Goal: Task Accomplishment & Management: Use online tool/utility

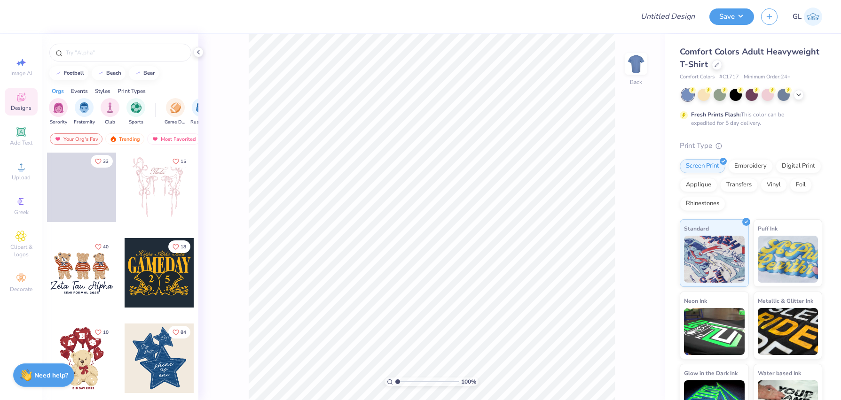
click at [18, 98] on icon at bounding box center [21, 98] width 8 height 6
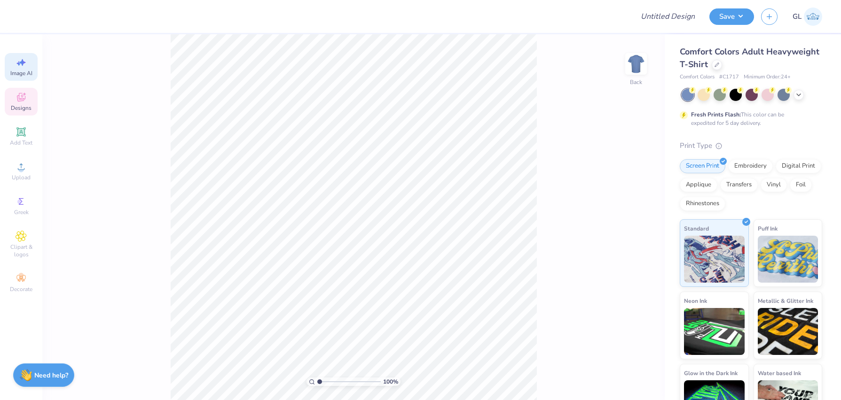
click at [18, 78] on div "Image AI" at bounding box center [21, 67] width 33 height 28
select select "4"
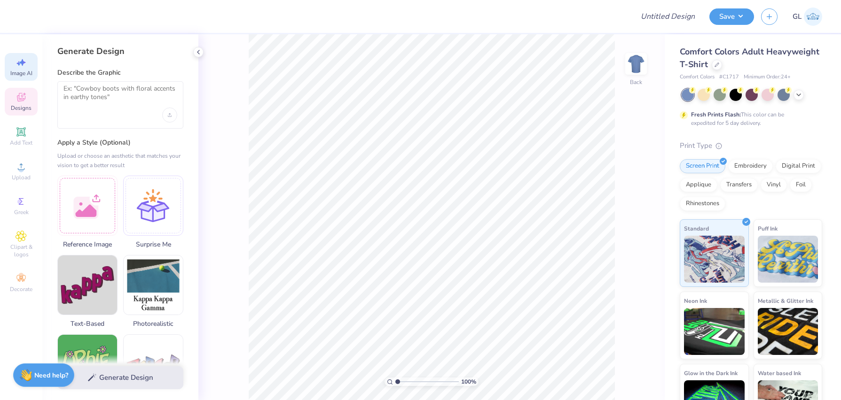
click at [30, 96] on div "Designs" at bounding box center [21, 102] width 33 height 28
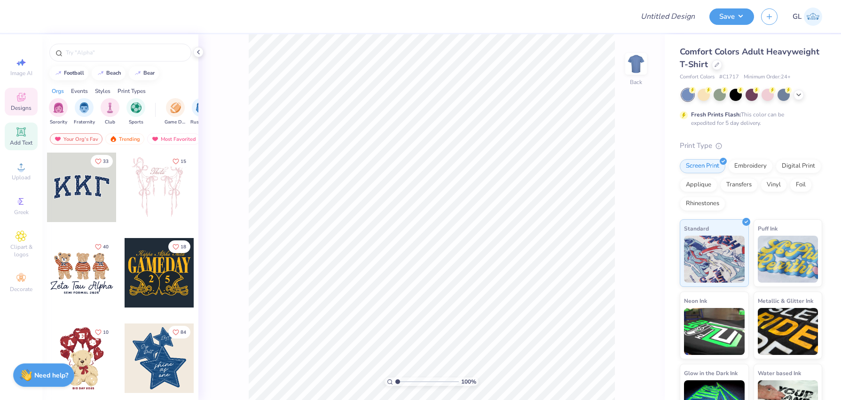
click at [24, 137] on icon at bounding box center [21, 131] width 11 height 11
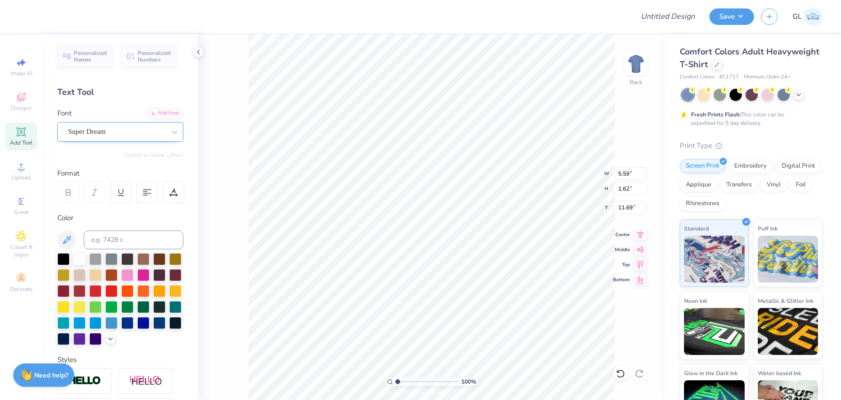
click at [141, 131] on div "Super Dream" at bounding box center [116, 132] width 99 height 15
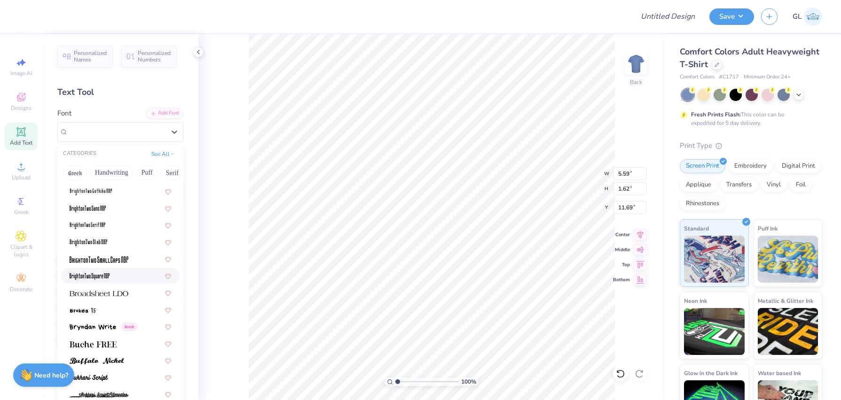
scroll to position [725, 0]
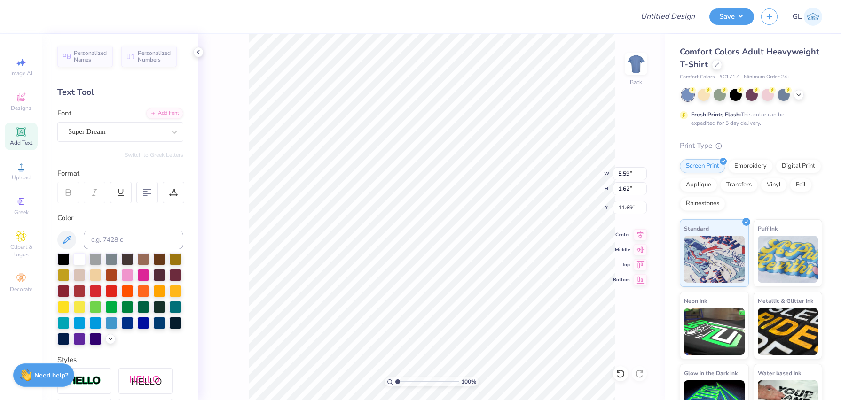
click at [25, 327] on div "Image AI Designs Add Text Upload Greek Clipart & logos Decorate" at bounding box center [21, 217] width 42 height 366
click at [175, 193] on icon at bounding box center [174, 191] width 4 height 5
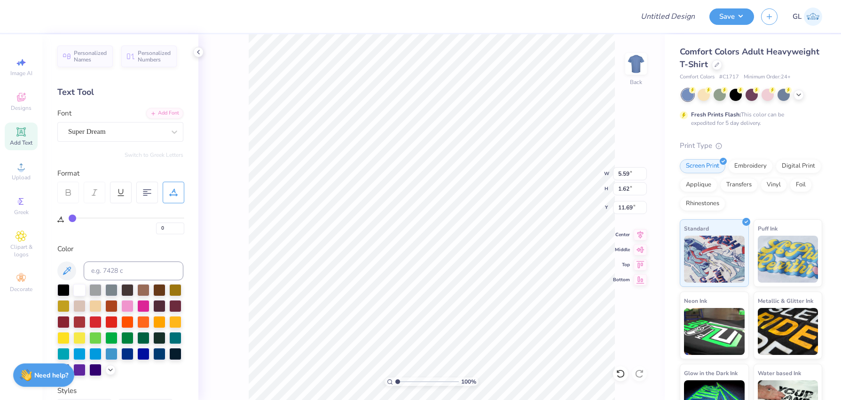
drag, startPoint x: 70, startPoint y: 215, endPoint x: 94, endPoint y: 220, distance: 24.0
click at [94, 220] on div "0" at bounding box center [127, 224] width 116 height 22
type input "4"
type input "6"
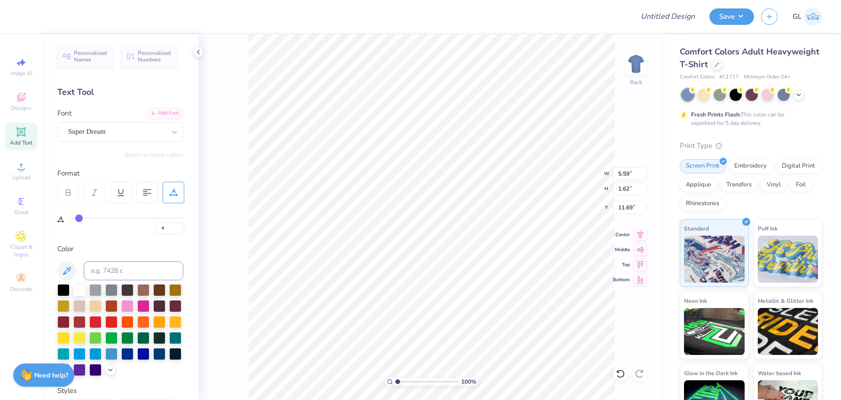
type input "6"
type input "7"
drag, startPoint x: 73, startPoint y: 220, endPoint x: 79, endPoint y: 220, distance: 6.6
click at [79, 219] on input "range" at bounding box center [127, 218] width 116 height 1
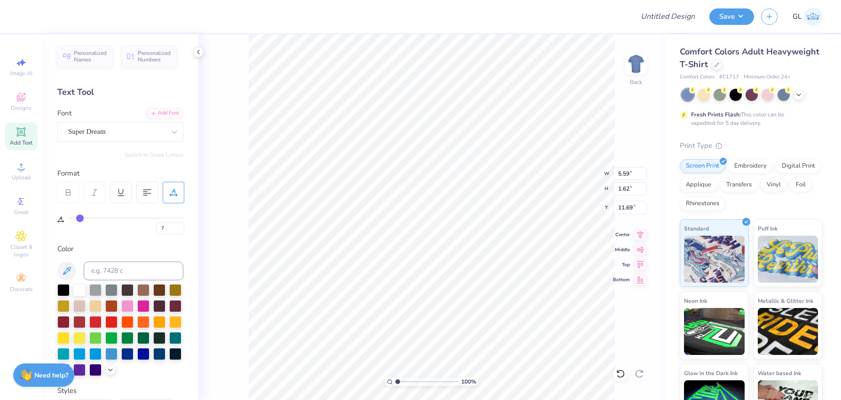
type input "28"
type input "11"
drag, startPoint x: 79, startPoint y: 220, endPoint x: 129, endPoint y: 224, distance: 50.0
type input "29"
click at [104, 219] on input "range" at bounding box center [127, 218] width 116 height 1
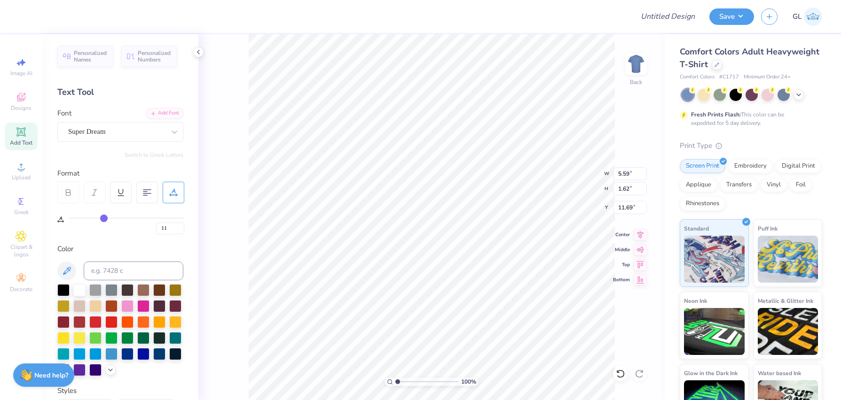
type input "6.08"
type input "29"
type input "7.61"
type input "33"
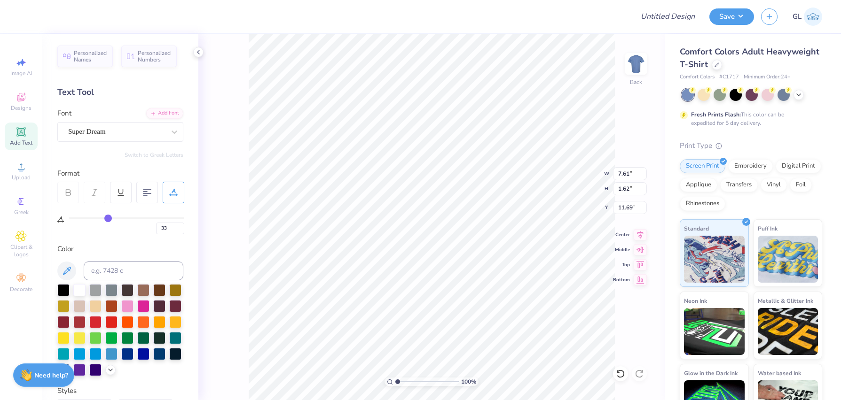
type input "38"
type input "44"
type input "49"
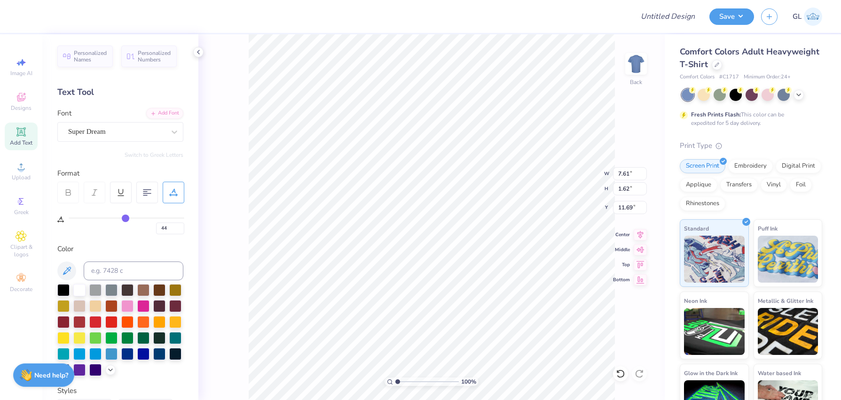
type input "49"
type input "53"
type input "54"
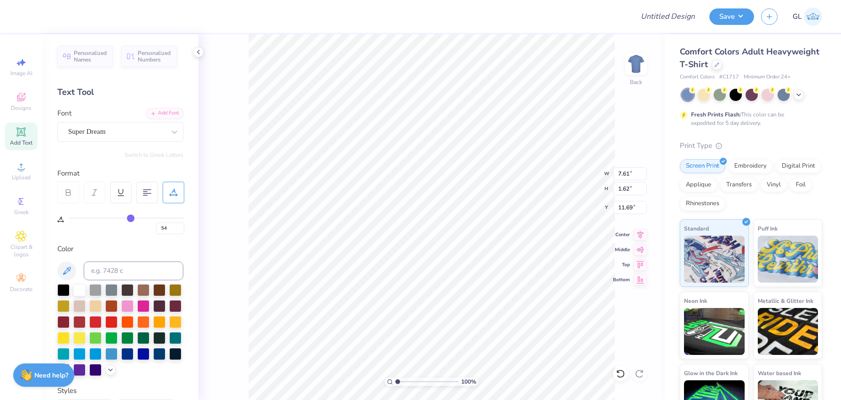
type input "55"
drag, startPoint x: 107, startPoint y: 219, endPoint x: 132, endPoint y: 224, distance: 26.0
type input "55"
click at [132, 219] on input "range" at bounding box center [127, 218] width 116 height 1
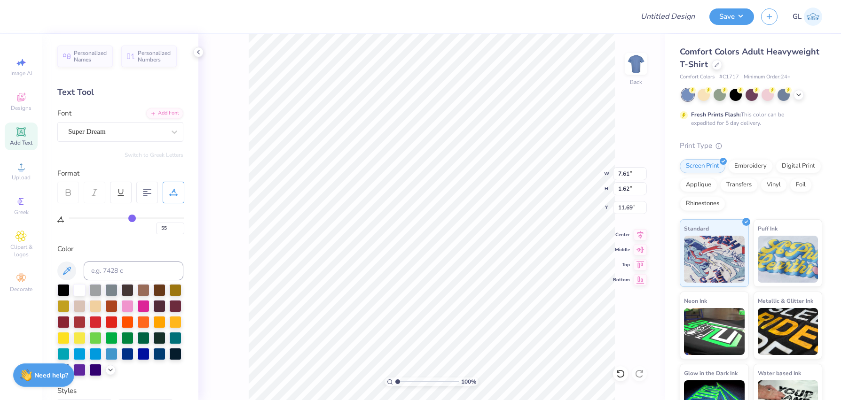
type input "9.41"
type input "58"
type input "59"
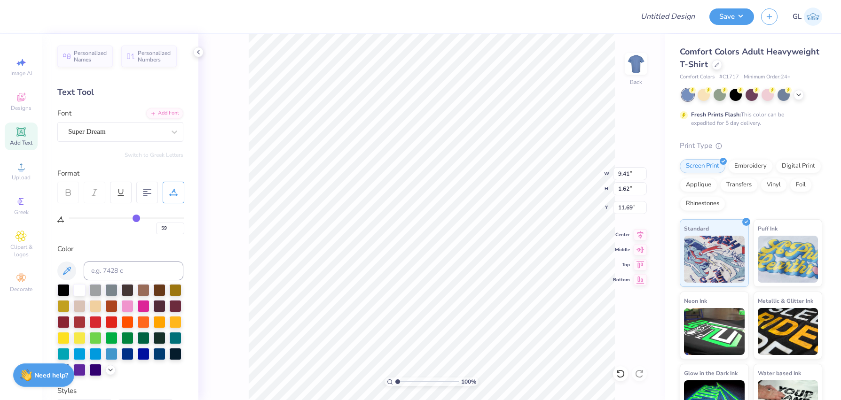
type input "59"
click at [136, 218] on input "range" at bounding box center [127, 218] width 116 height 1
type input "9.69"
type input "58"
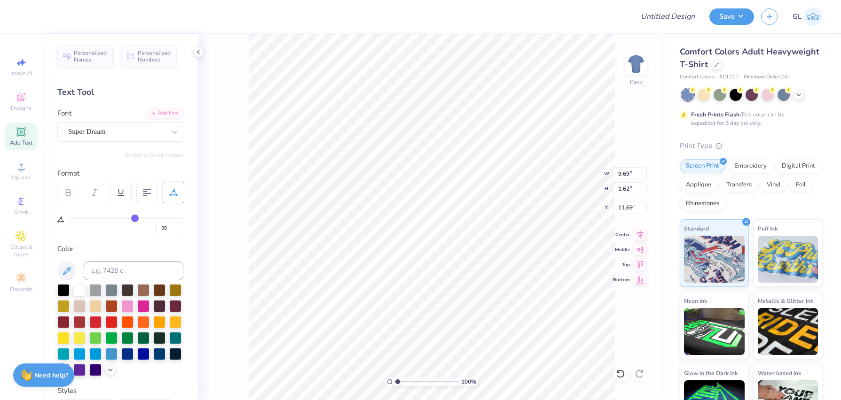
type input "57"
type input "55"
type input "53"
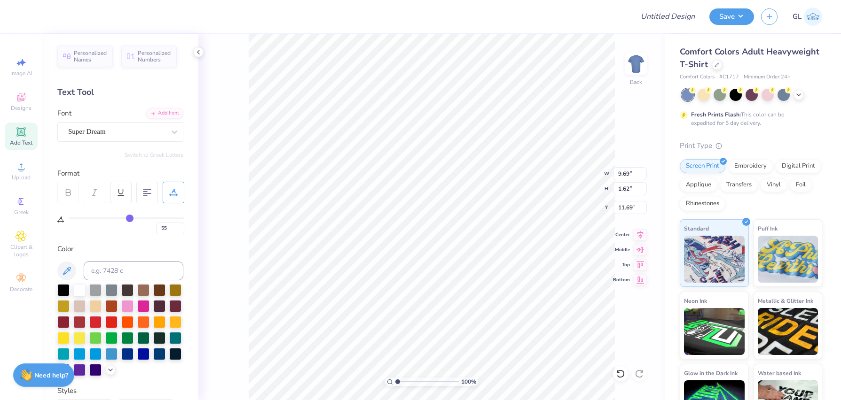
type input "53"
type input "51"
type input "50"
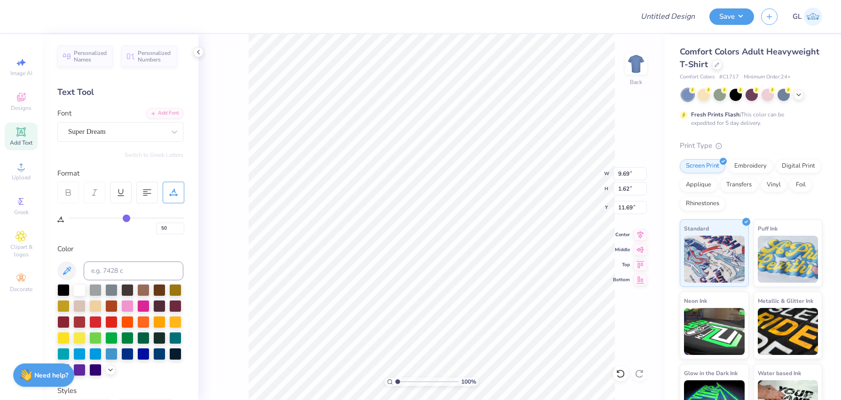
type input "49"
drag, startPoint x: 136, startPoint y: 218, endPoint x: 125, endPoint y: 216, distance: 10.5
type input "49"
click at [125, 218] on input "range" at bounding box center [127, 218] width 116 height 1
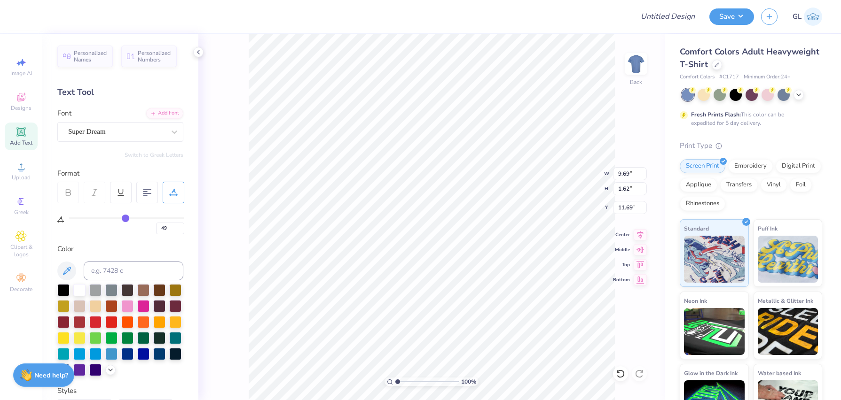
type input "8.99"
type input "2.27"
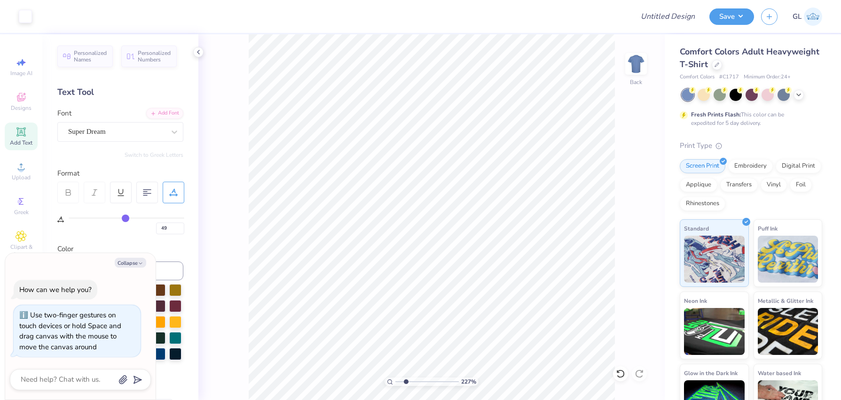
type textarea "x"
click at [406, 385] on input "range" at bounding box center [426, 382] width 63 height 8
click at [403, 386] on input "range" at bounding box center [426, 382] width 63 height 8
drag, startPoint x: 405, startPoint y: 385, endPoint x: 182, endPoint y: 281, distance: 246.0
type input "1"
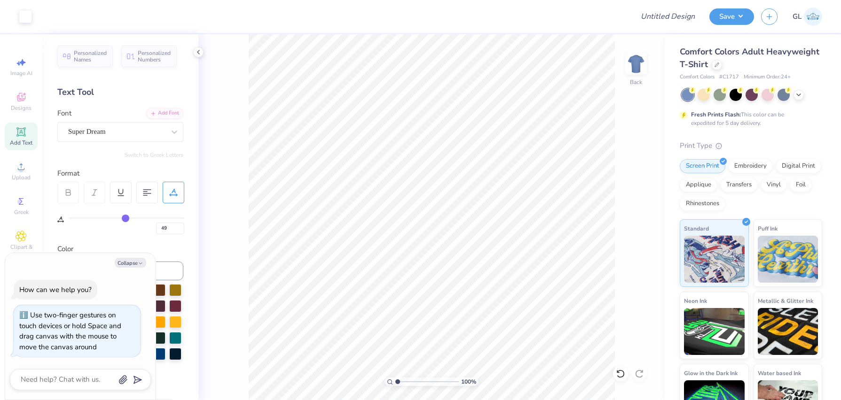
click at [395, 386] on input "range" at bounding box center [426, 382] width 63 height 8
click at [128, 267] on button "Collapse" at bounding box center [130, 263] width 31 height 10
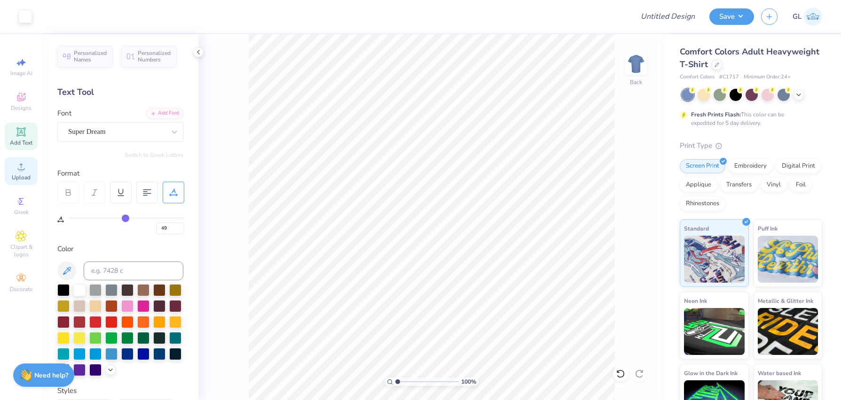
click at [20, 166] on icon at bounding box center [21, 166] width 11 height 11
click at [19, 211] on span "Greek" at bounding box center [21, 213] width 15 height 8
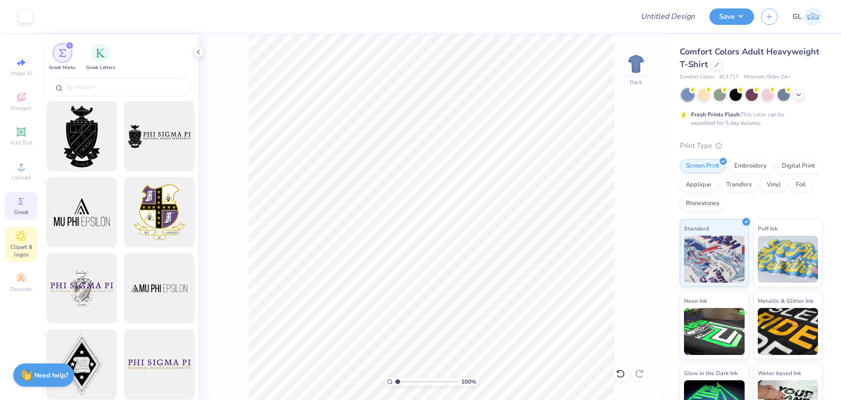
click at [25, 249] on span "Clipart & logos" at bounding box center [21, 250] width 33 height 15
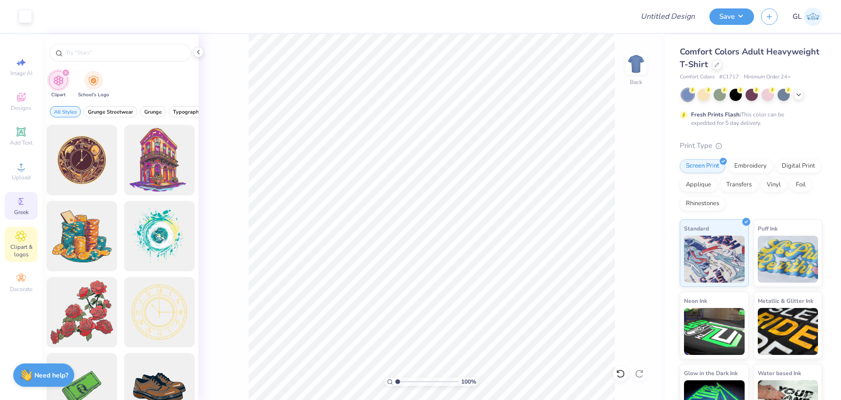
click at [31, 215] on div "Greek" at bounding box center [21, 206] width 33 height 28
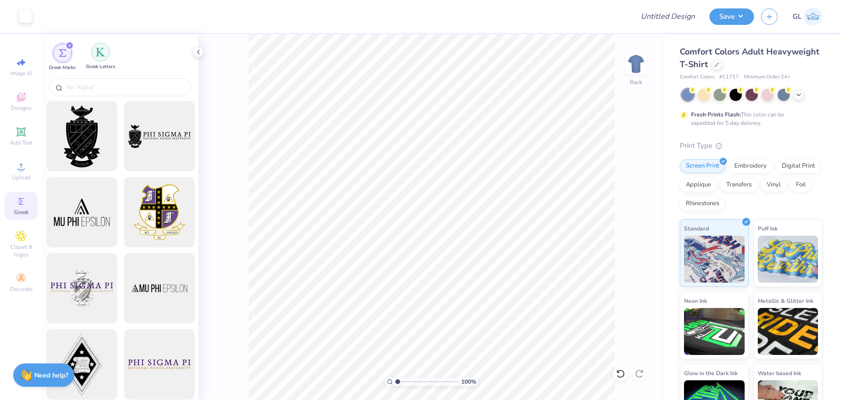
click at [97, 55] on img "filter for Greek Letters" at bounding box center [100, 51] width 9 height 9
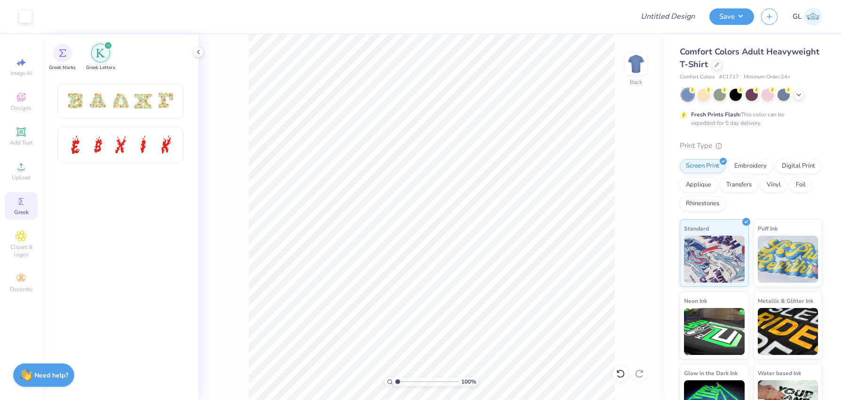
scroll to position [0, 0]
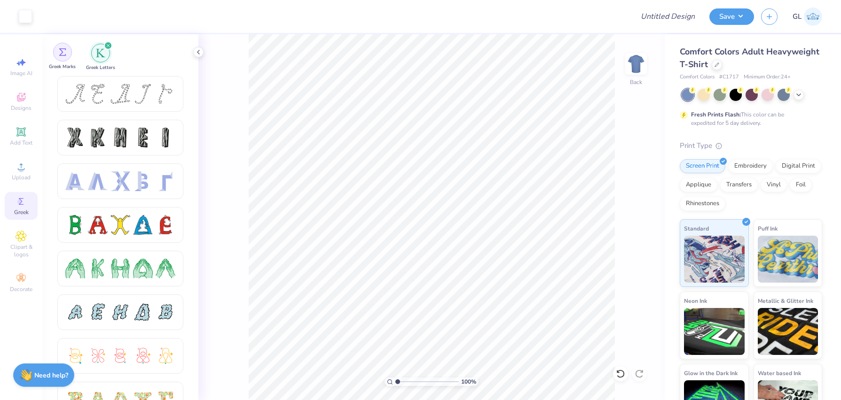
click at [62, 55] on img "filter for Greek Marks" at bounding box center [63, 52] width 8 height 8
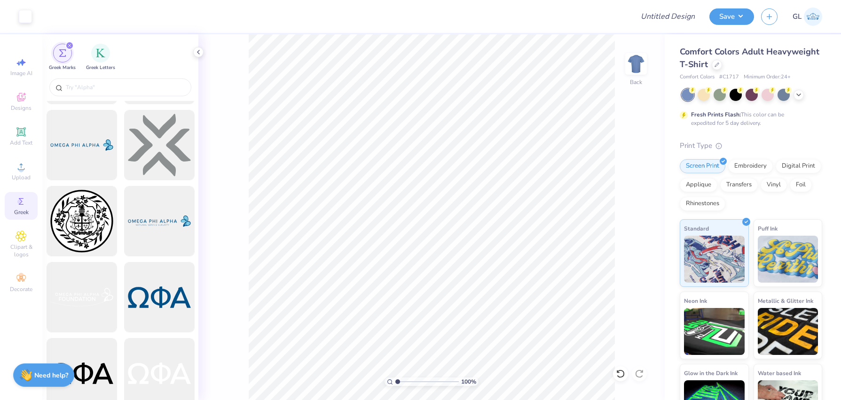
scroll to position [1676, 0]
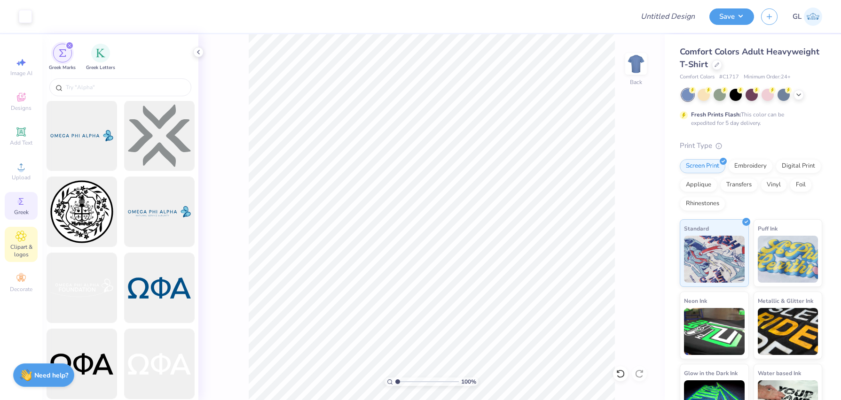
click at [29, 236] on div "Clipart & logos" at bounding box center [21, 244] width 33 height 35
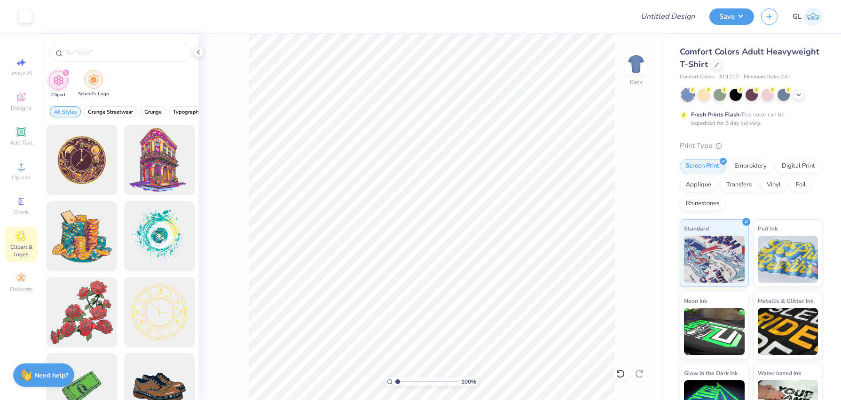
click at [102, 77] on div "filter for School's Logo" at bounding box center [93, 79] width 19 height 19
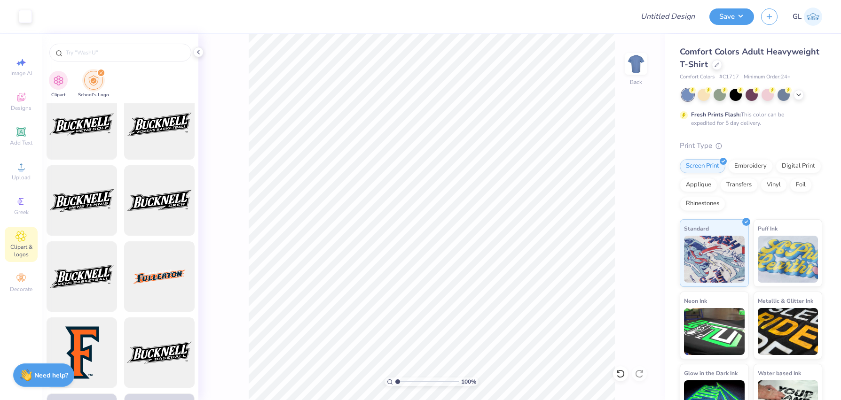
scroll to position [2168, 0]
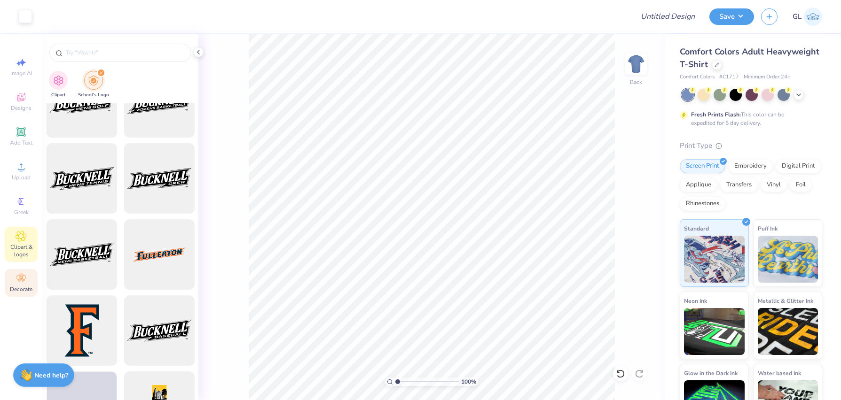
click at [13, 269] on div "Decorate" at bounding box center [21, 283] width 33 height 28
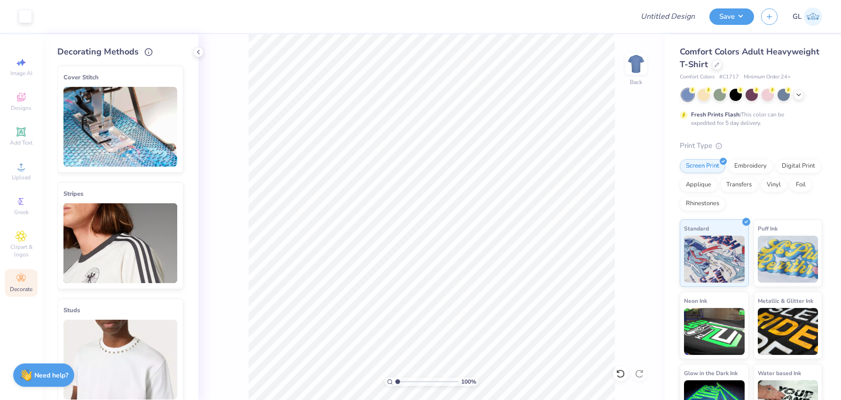
click at [115, 132] on img at bounding box center [120, 127] width 114 height 80
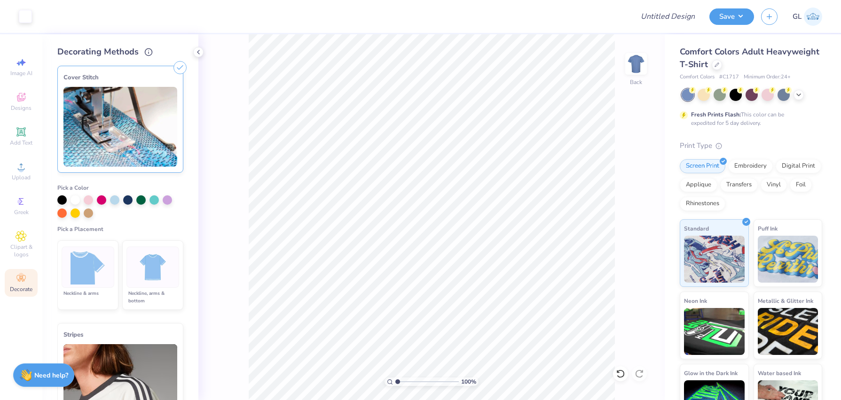
click at [71, 264] on img at bounding box center [88, 267] width 35 height 35
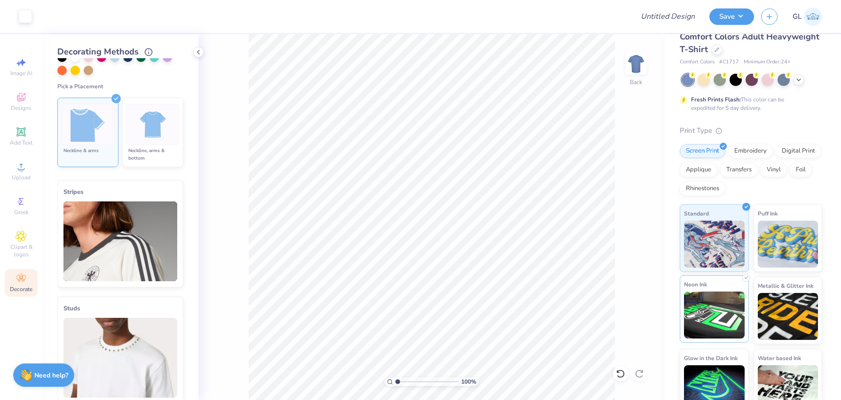
scroll to position [31, 0]
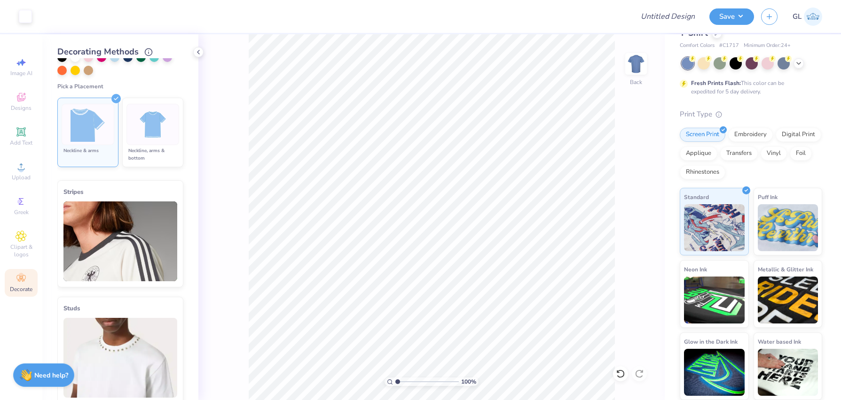
click at [780, 176] on div "Screen Print Embroidery Digital Print Applique Transfers Vinyl Foil Rhinestones" at bounding box center [751, 154] width 142 height 52
click at [725, 175] on div "Rhinestones" at bounding box center [703, 171] width 46 height 14
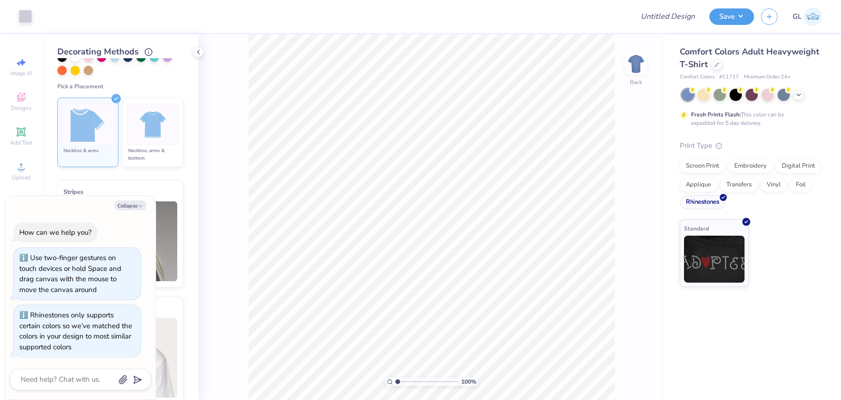
scroll to position [0, 0]
click at [129, 203] on button "Collapse" at bounding box center [130, 206] width 31 height 10
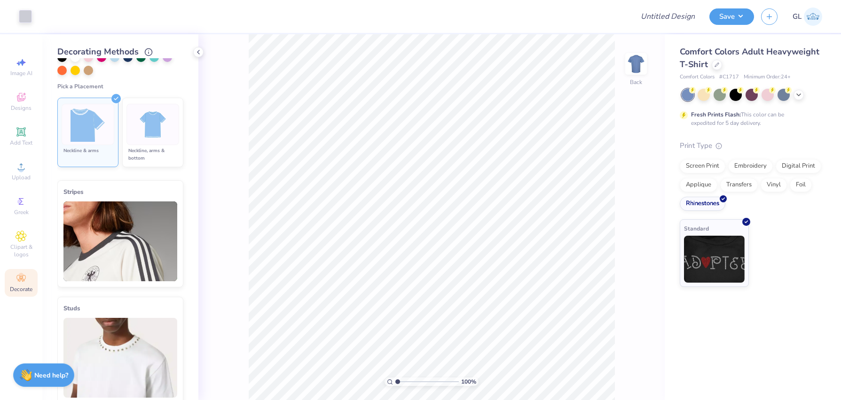
click at [707, 175] on div "Screen Print Embroidery Digital Print Applique Transfers Vinyl Foil Rhinestones" at bounding box center [751, 185] width 142 height 52
click at [698, 180] on div "Applique" at bounding box center [699, 184] width 38 height 14
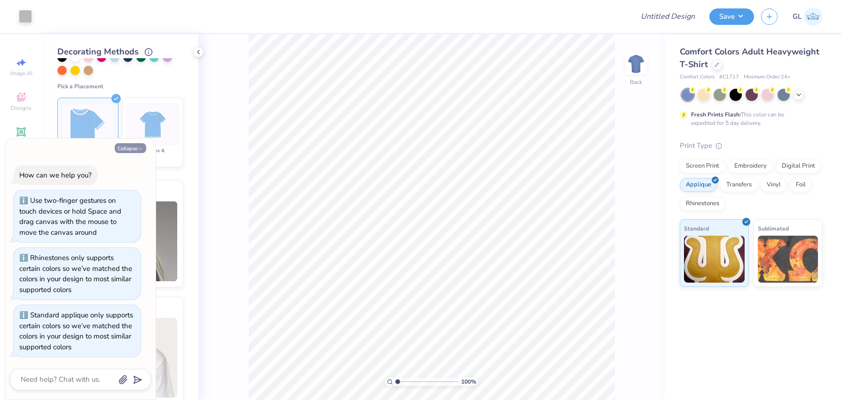
click at [134, 152] on button "Collapse" at bounding box center [130, 148] width 31 height 10
type textarea "x"
